Goal: Task Accomplishment & Management: Manage account settings

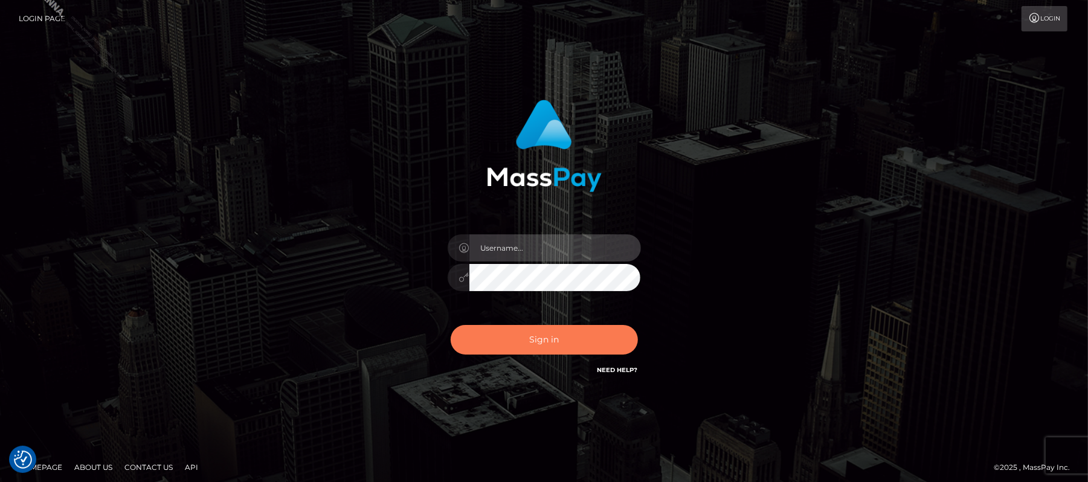
type input "Carmel.megabonanza"
click at [564, 325] on button "Sign in" at bounding box center [544, 340] width 187 height 30
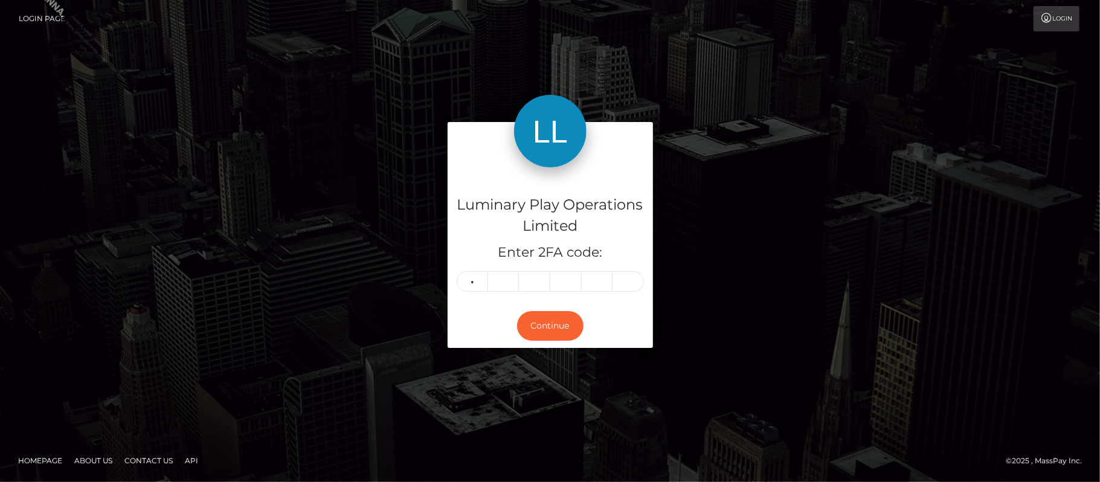
type input "0"
type input "9"
type input "3"
type input "1"
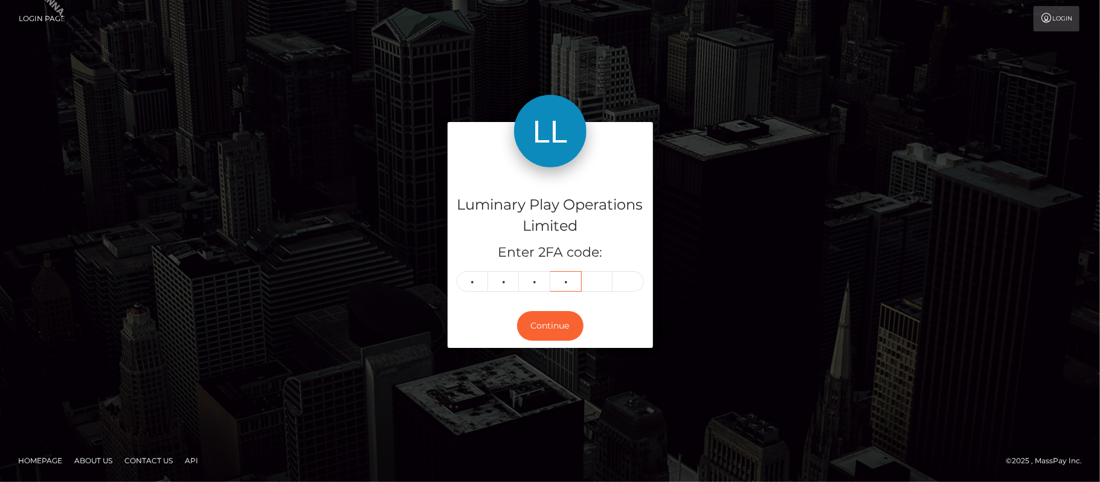
type input "4"
type input "6"
type input "1"
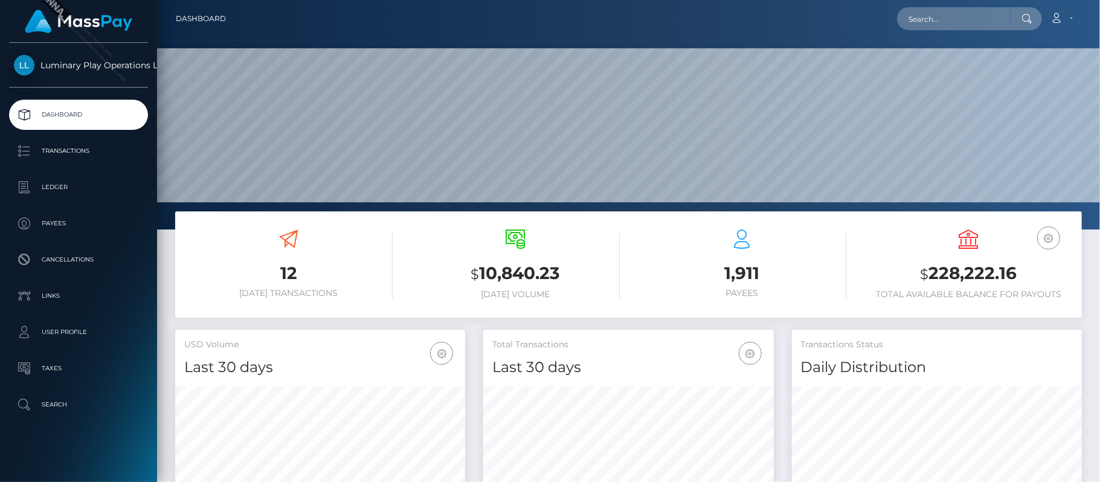
scroll to position [214, 291]
drag, startPoint x: 1026, startPoint y: 274, endPoint x: 930, endPoint y: 276, distance: 95.4
click at [930, 276] on h3 "$ 228,222.16" at bounding box center [968, 274] width 208 height 25
copy h3 "228,222.16"
